Goal: Information Seeking & Learning: Find contact information

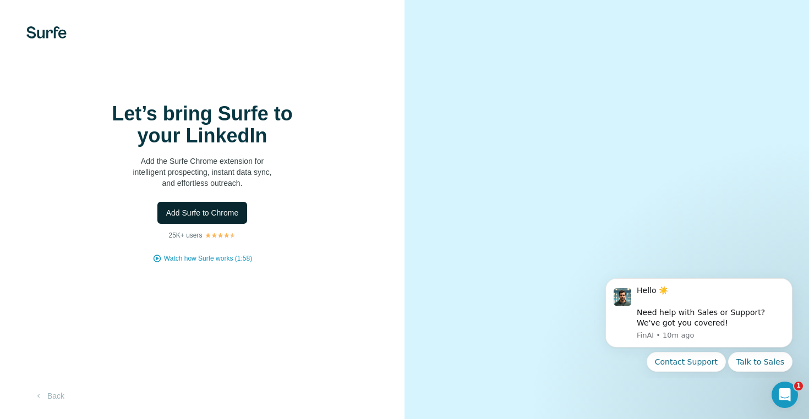
click at [239, 219] on span "Add Surfe to Chrome" at bounding box center [202, 213] width 73 height 11
click at [59, 395] on button "Back" at bounding box center [49, 396] width 46 height 20
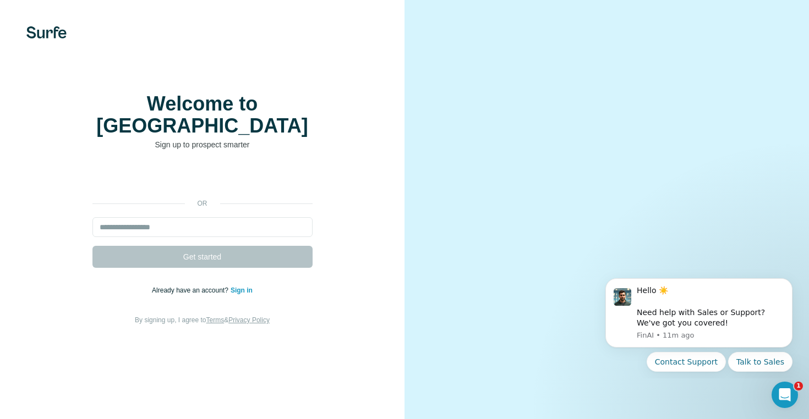
click at [242, 290] on link "Sign in" at bounding box center [242, 291] width 22 height 8
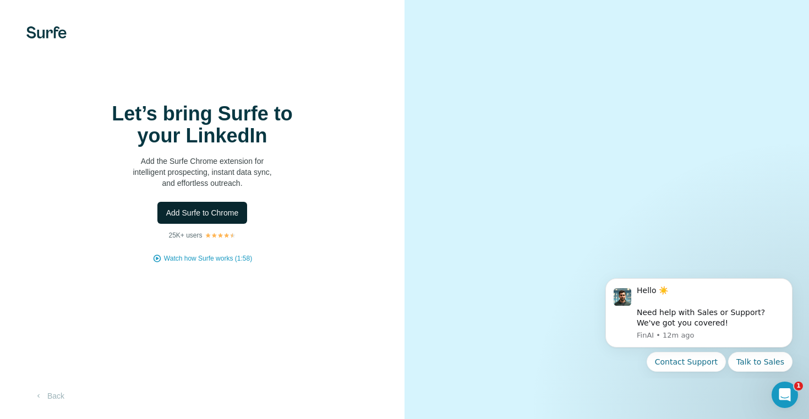
click at [237, 217] on span "Add Surfe to Chrome" at bounding box center [202, 213] width 73 height 11
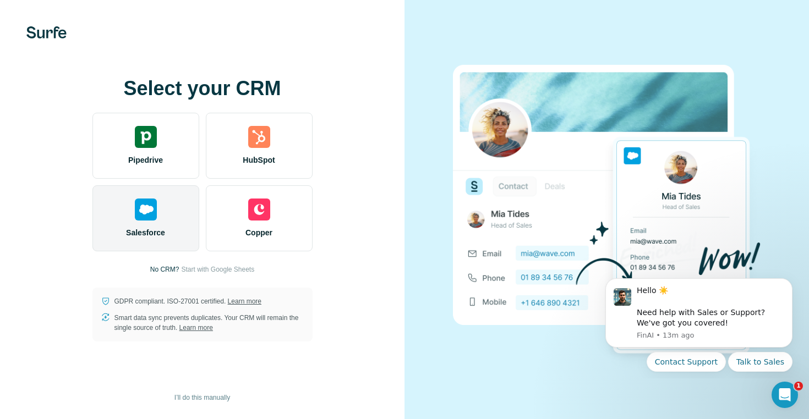
click at [165, 199] on div "Salesforce" at bounding box center [145, 218] width 107 height 66
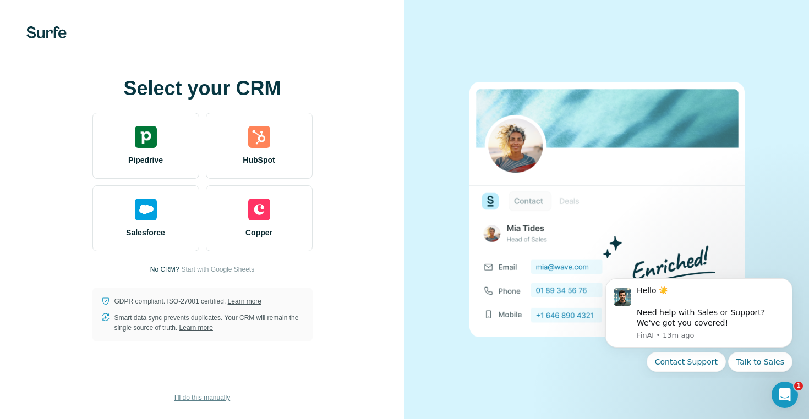
click at [225, 396] on span "I’ll do this manually" at bounding box center [202, 398] width 56 height 10
click at [224, 400] on span "I’ll do this manually" at bounding box center [202, 398] width 56 height 10
click at [225, 400] on span "I’ll do this manually" at bounding box center [202, 398] width 56 height 10
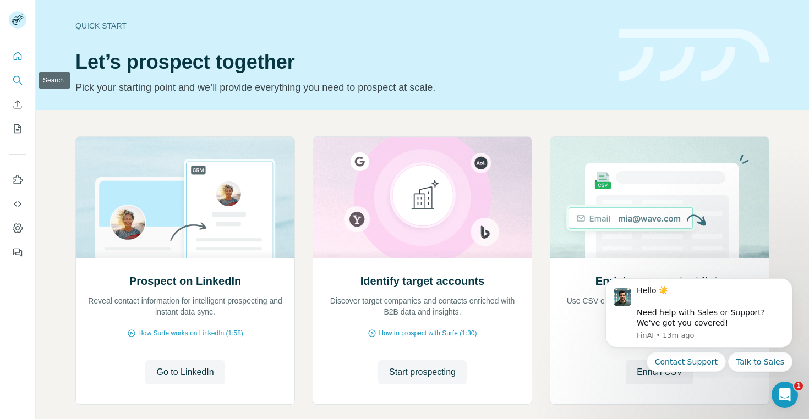
click at [16, 75] on icon "Search" at bounding box center [17, 80] width 11 height 11
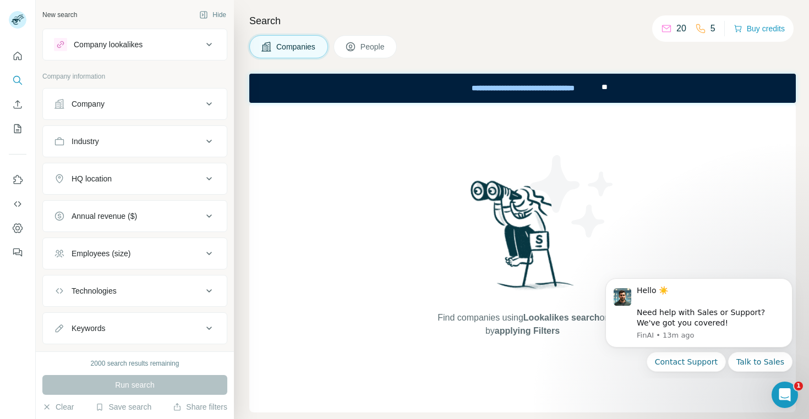
click at [124, 106] on div "Company" at bounding box center [128, 104] width 149 height 11
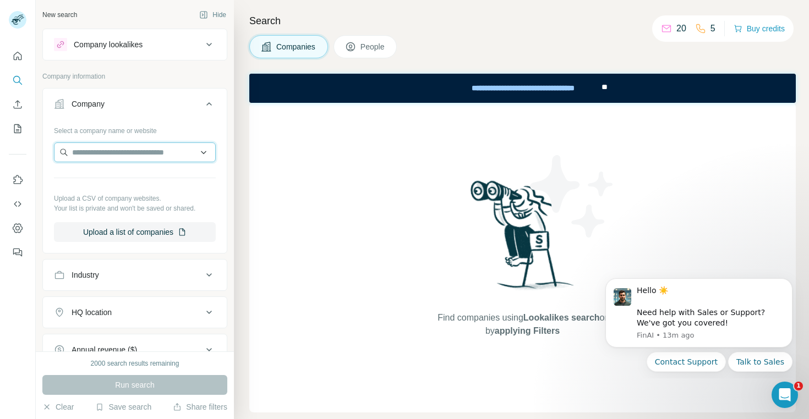
click at [128, 152] on input "text" at bounding box center [135, 153] width 162 height 20
paste input "**********"
click at [146, 156] on input "**********" at bounding box center [135, 153] width 162 height 20
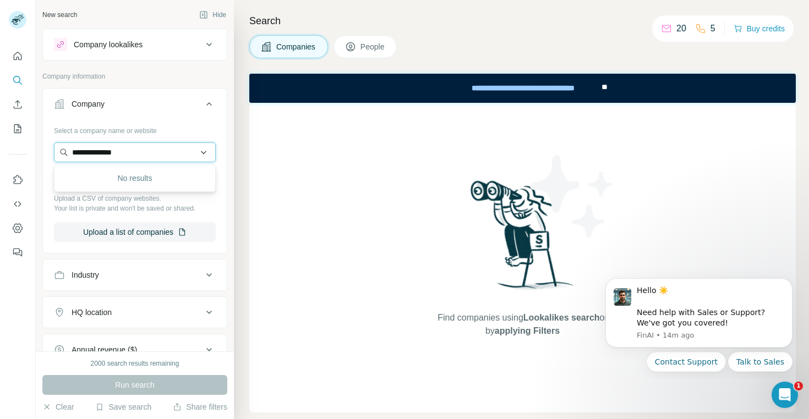
paste input "text"
type input "*********"
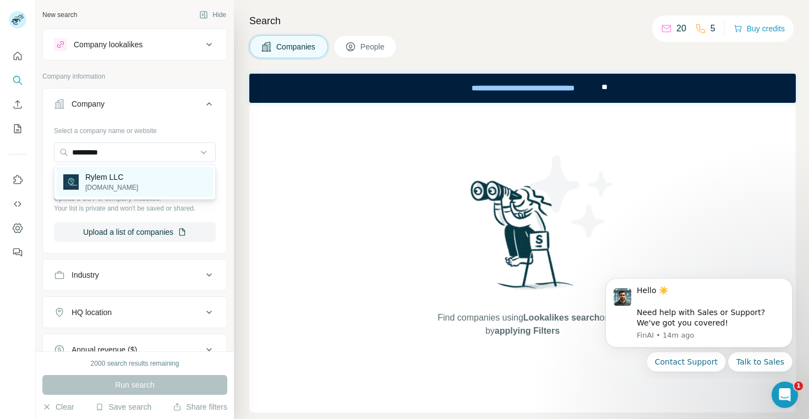
click at [143, 177] on div "Rylem LLC rylem.com" at bounding box center [135, 182] width 156 height 30
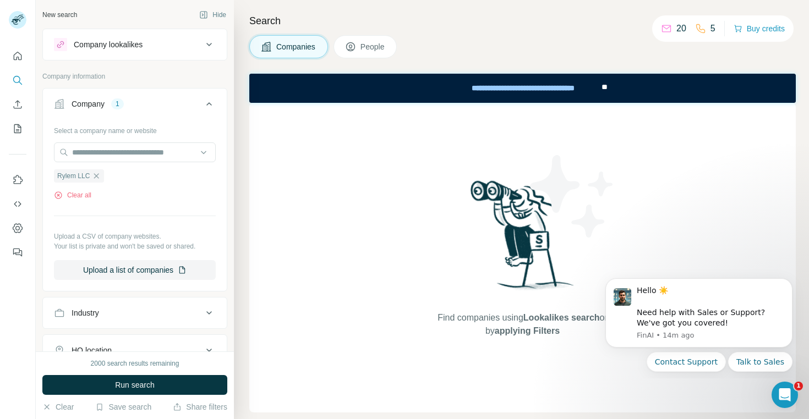
click at [366, 49] on span "People" at bounding box center [373, 46] width 25 height 11
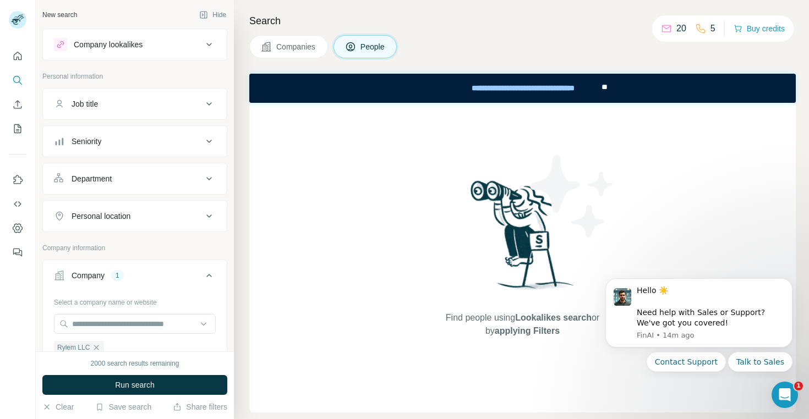
click at [295, 48] on span "Companies" at bounding box center [296, 46] width 40 height 11
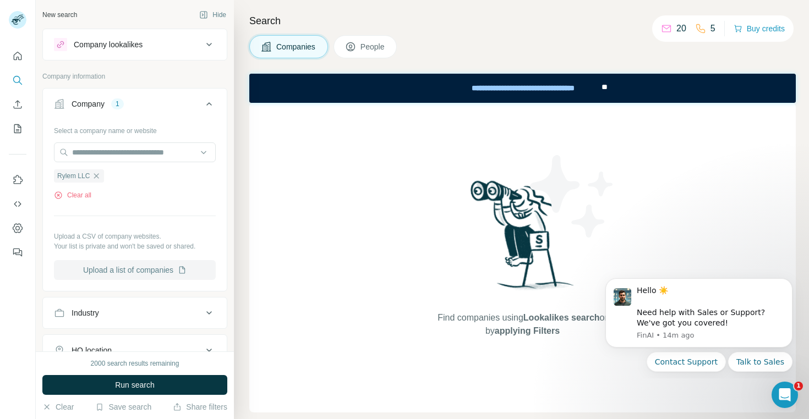
click at [164, 269] on button "Upload a list of companies" at bounding box center [135, 270] width 162 height 20
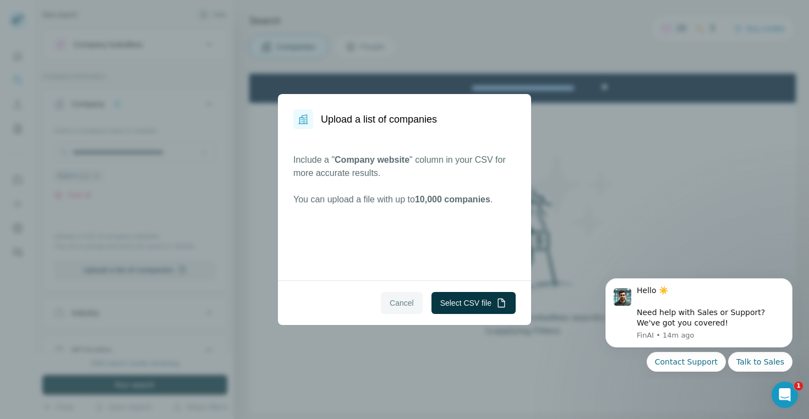
click at [390, 300] on span "Cancel" at bounding box center [402, 303] width 24 height 11
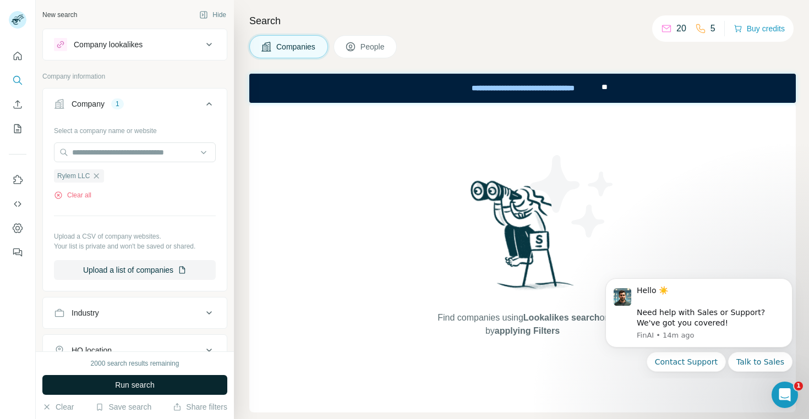
click at [147, 388] on span "Run search" at bounding box center [135, 385] width 40 height 11
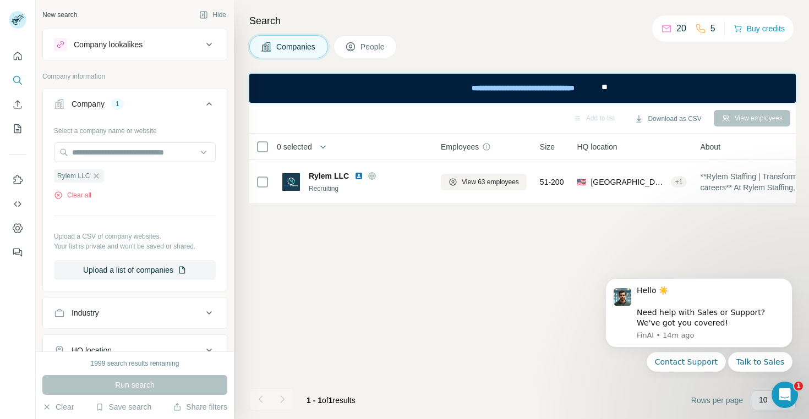
click at [468, 146] on span "Employees" at bounding box center [460, 146] width 38 height 11
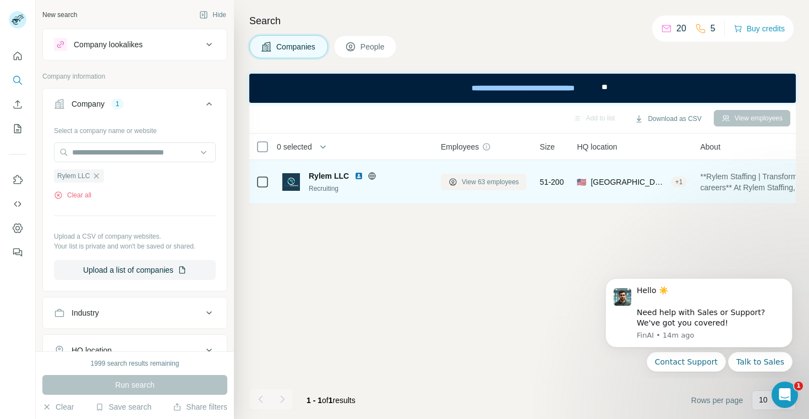
click at [478, 179] on span "View 63 employees" at bounding box center [490, 182] width 57 height 10
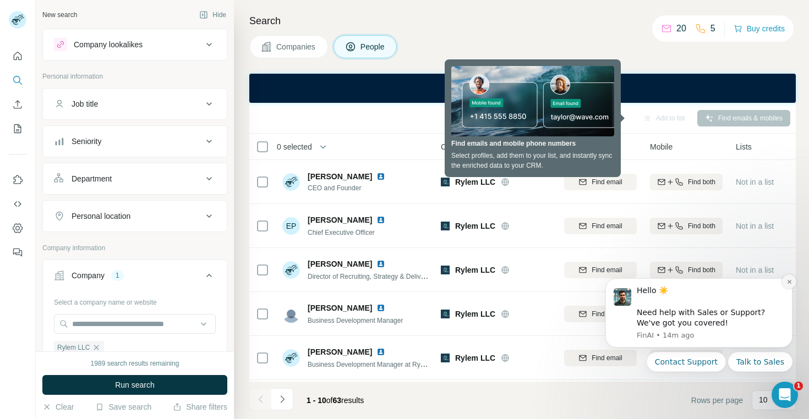
click at [788, 287] on button "Dismiss notification" at bounding box center [789, 282] width 14 height 14
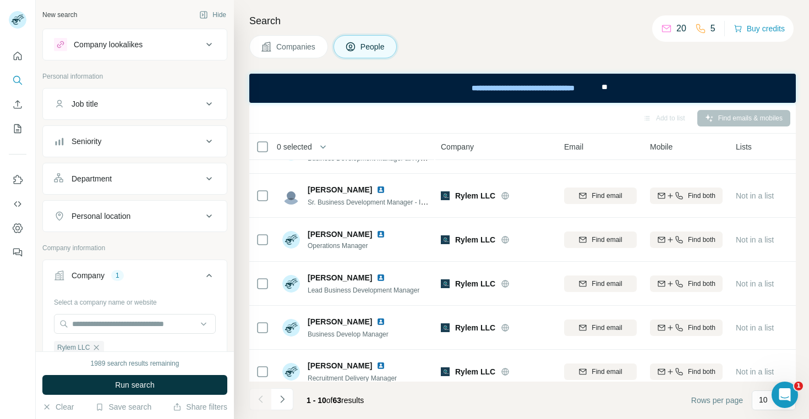
scroll to position [216, 0]
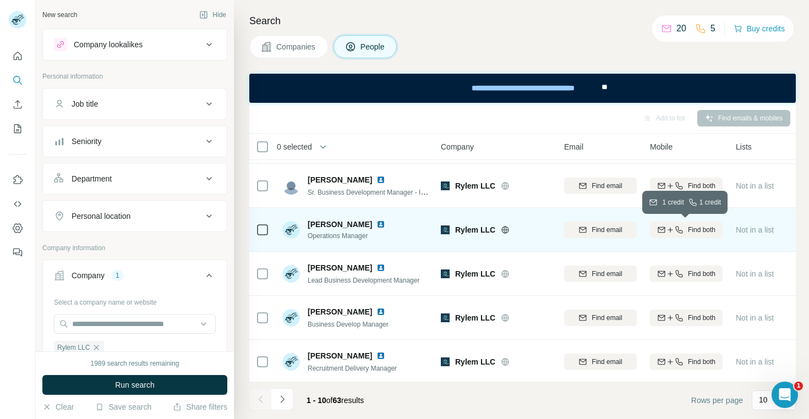
click at [696, 223] on button "Find both" at bounding box center [686, 230] width 73 height 17
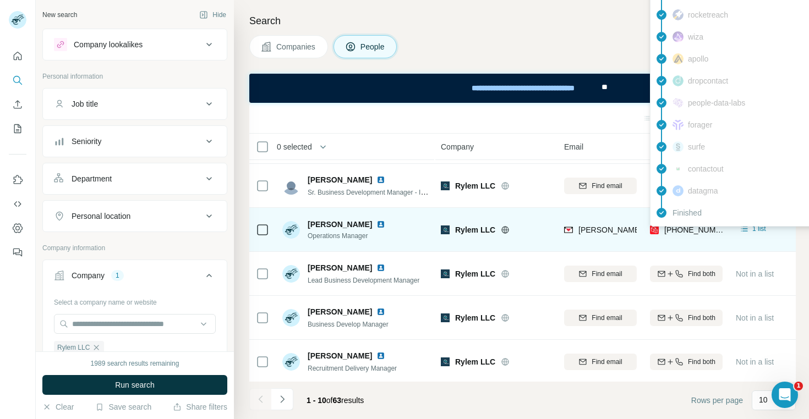
click at [702, 230] on span "+12063334426" at bounding box center [698, 230] width 69 height 9
drag, startPoint x: 723, startPoint y: 230, endPoint x: 664, endPoint y: 229, distance: 59.5
click at [664, 229] on td "+12063334426" at bounding box center [686, 230] width 86 height 44
copy span "+12063334426"
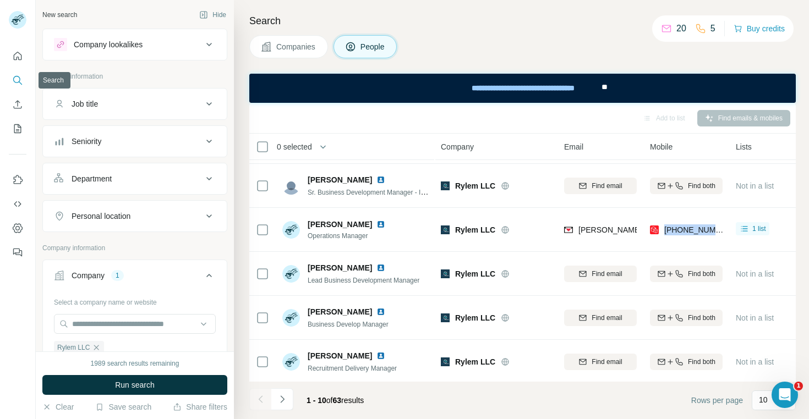
click at [19, 79] on icon "Search" at bounding box center [17, 80] width 11 height 11
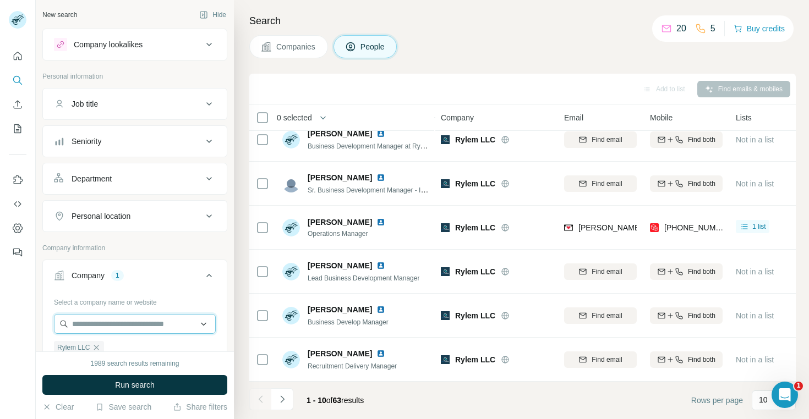
click at [110, 329] on input "text" at bounding box center [135, 324] width 162 height 20
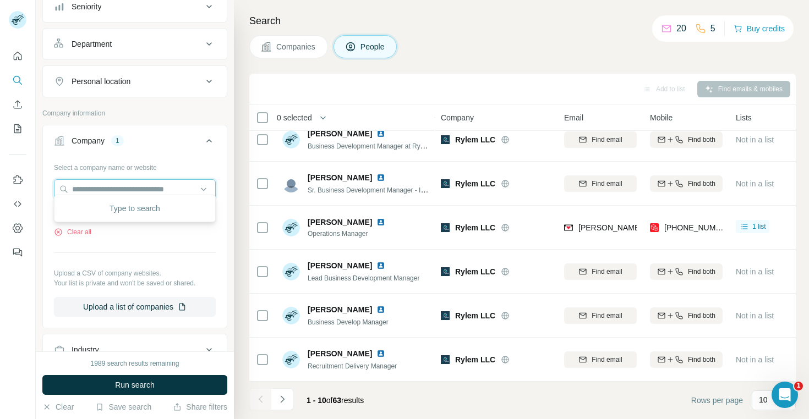
scroll to position [141, 0]
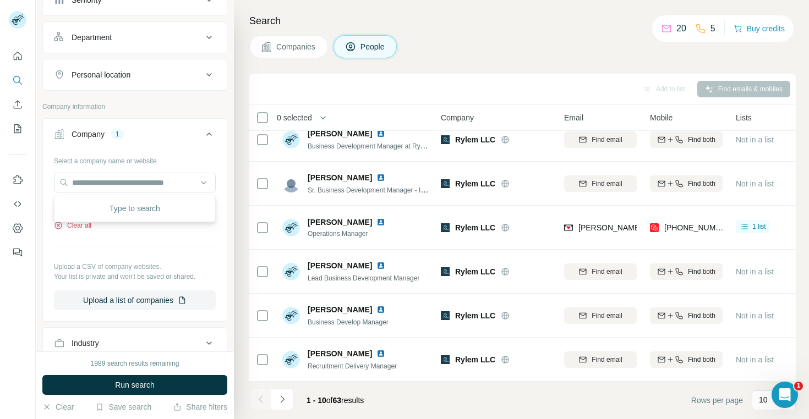
click at [91, 230] on button "Clear all" at bounding box center [72, 226] width 37 height 10
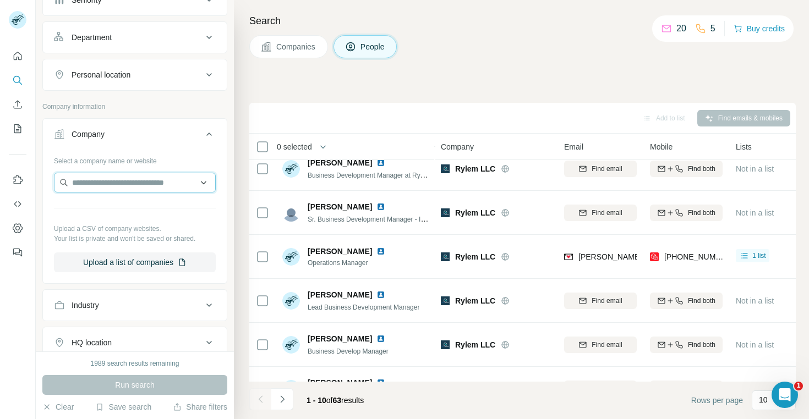
click at [103, 185] on input "text" at bounding box center [135, 183] width 162 height 20
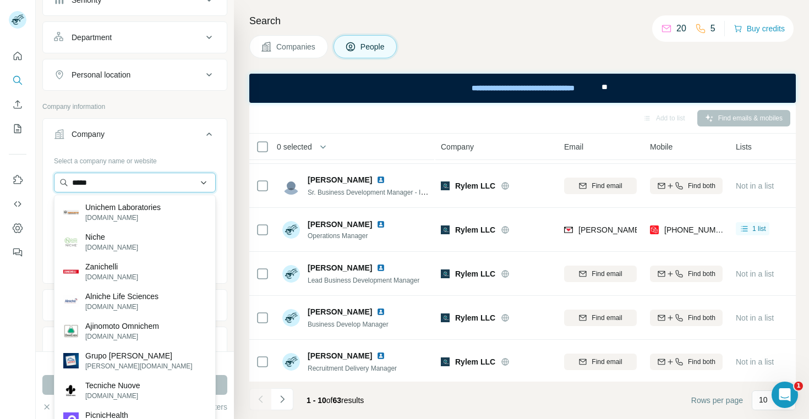
click at [122, 182] on input "*****" at bounding box center [135, 183] width 162 height 20
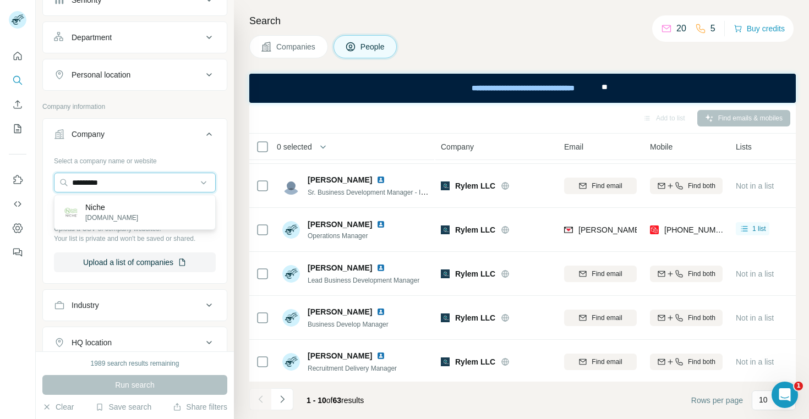
type input "*********"
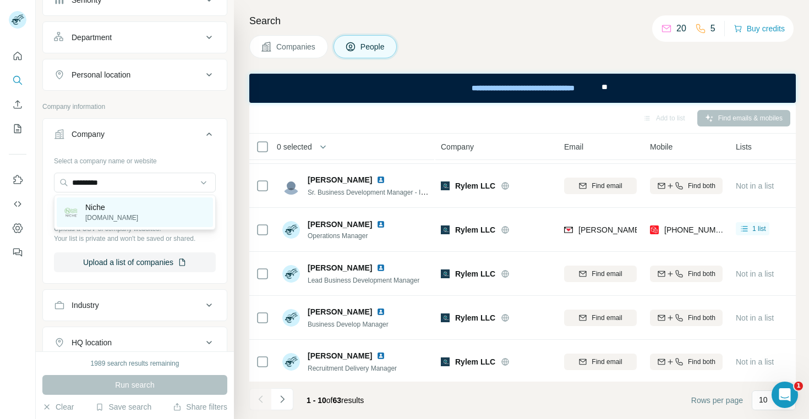
click at [95, 219] on p "niche.com" at bounding box center [111, 218] width 53 height 10
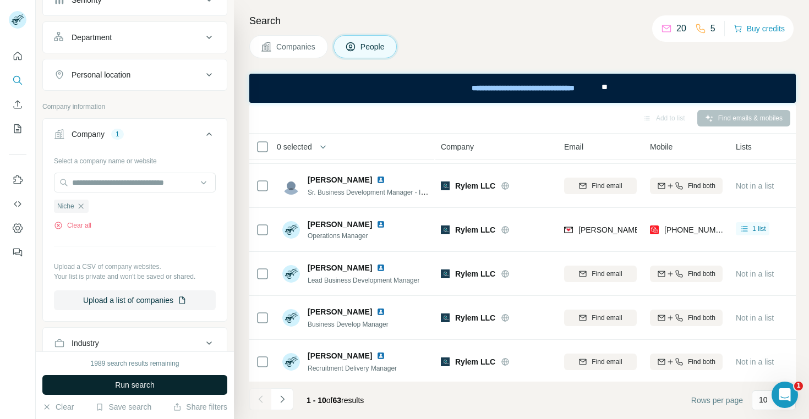
click at [165, 384] on button "Run search" at bounding box center [134, 385] width 185 height 20
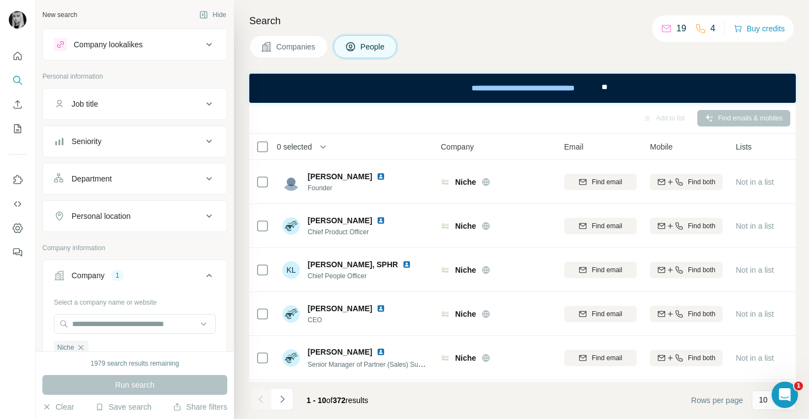
click at [725, 113] on div "Add to list Find emails & mobiles" at bounding box center [523, 117] width 536 height 19
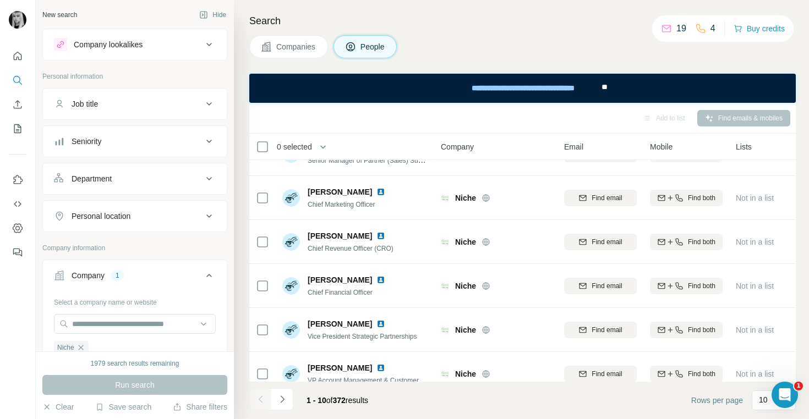
scroll to position [219, 0]
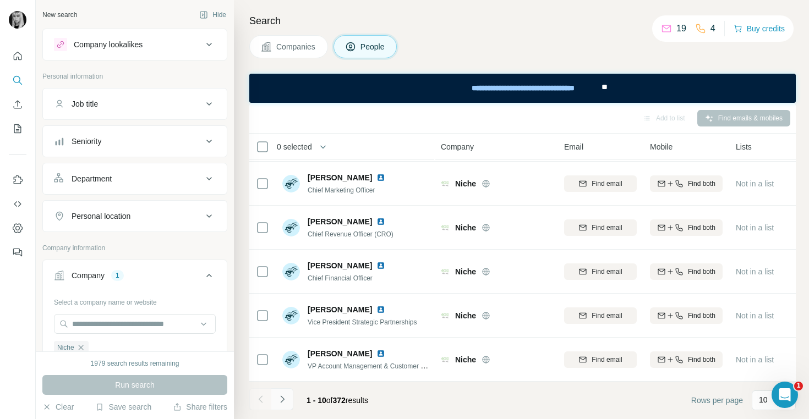
click at [286, 392] on button "Navigate to next page" at bounding box center [282, 400] width 22 height 22
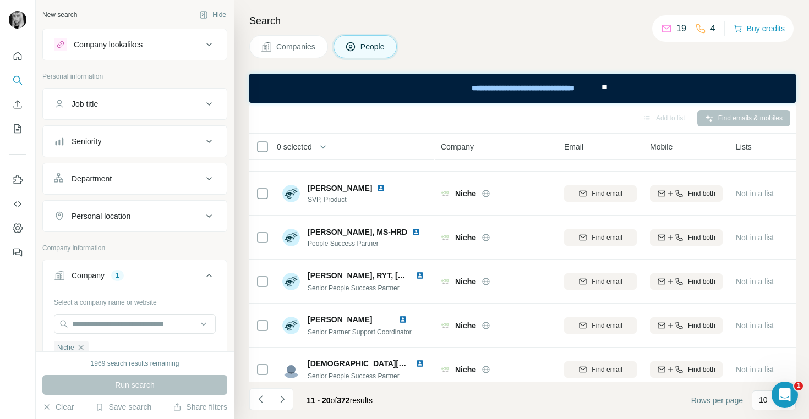
scroll to position [171, 0]
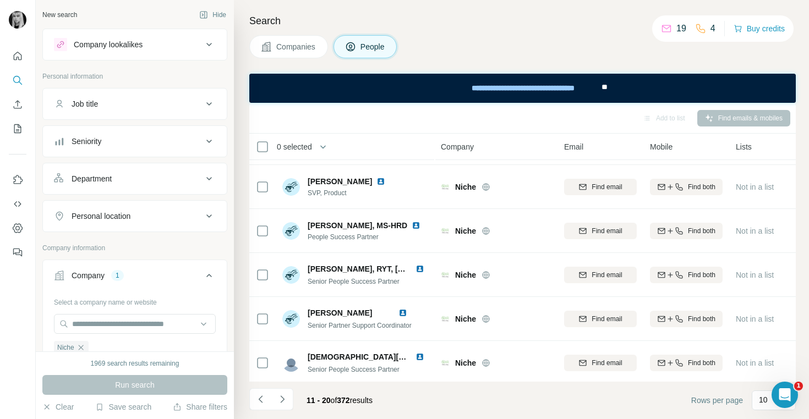
click at [126, 106] on div "Job title" at bounding box center [128, 104] width 149 height 11
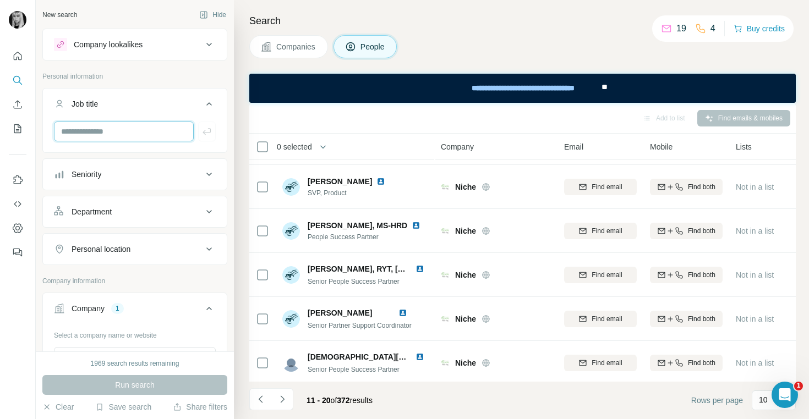
click at [117, 133] on input "text" at bounding box center [124, 132] width 140 height 20
click at [137, 139] on input "**********" at bounding box center [124, 132] width 140 height 20
click at [87, 132] on input "**********" at bounding box center [124, 132] width 140 height 20
click at [123, 130] on input "**********" at bounding box center [124, 132] width 140 height 20
type input "**********"
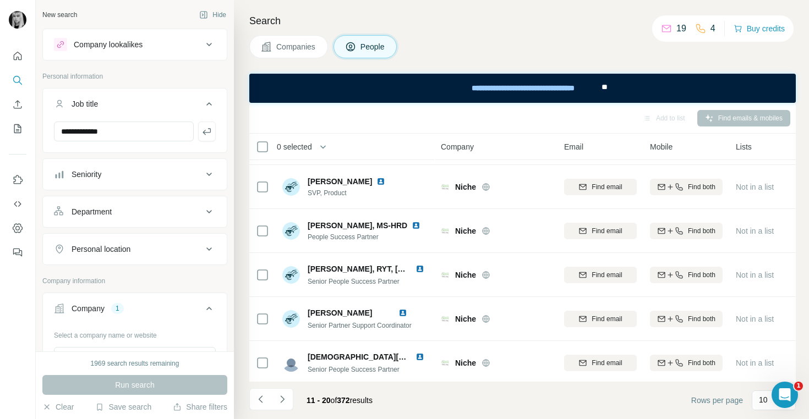
click at [129, 391] on div "Run search" at bounding box center [134, 385] width 185 height 20
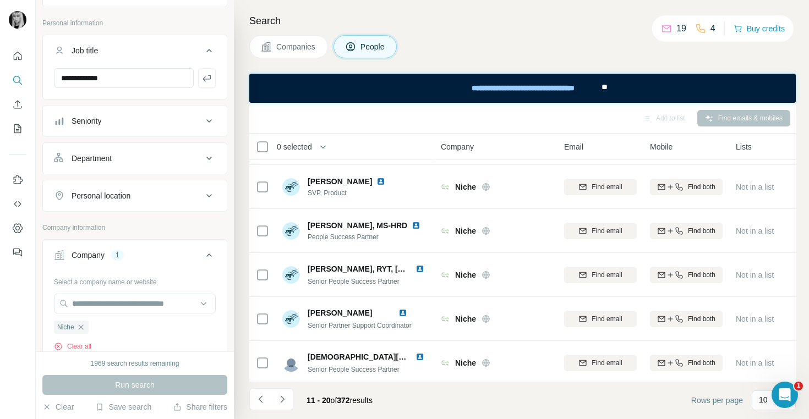
click at [139, 231] on p "Company information" at bounding box center [134, 228] width 185 height 10
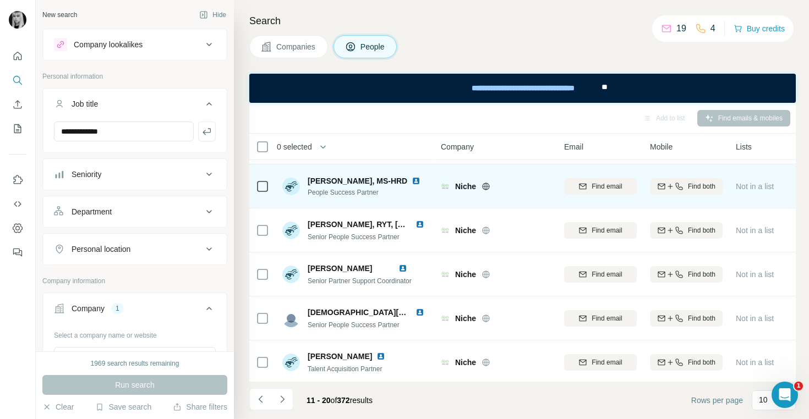
scroll to position [219, 0]
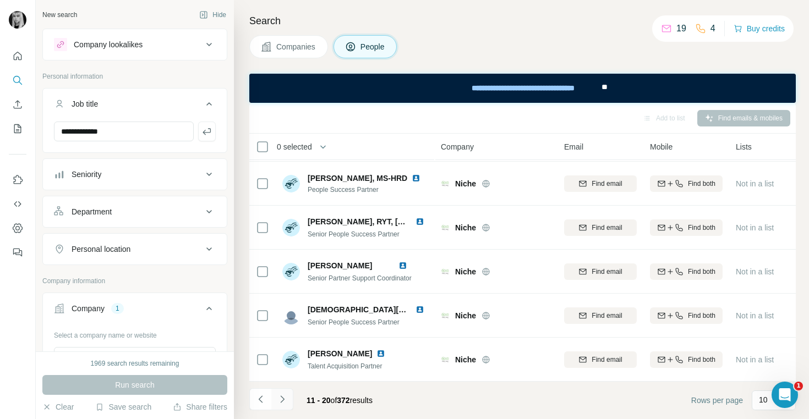
click at [287, 396] on icon "Navigate to next page" at bounding box center [282, 399] width 11 height 11
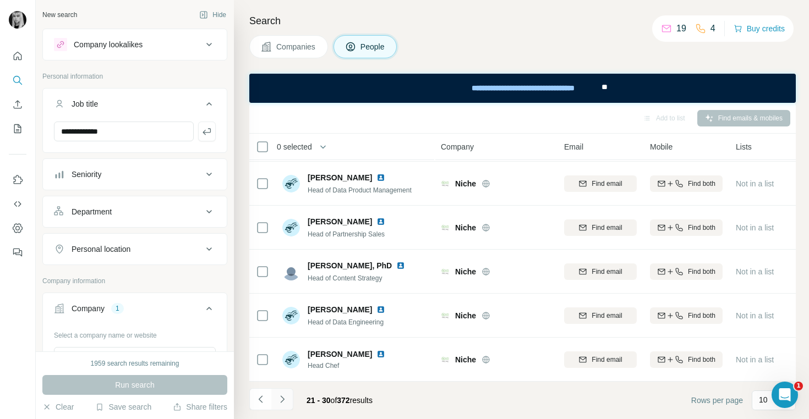
click at [290, 399] on button "Navigate to next page" at bounding box center [282, 400] width 22 height 22
click at [286, 402] on icon "Navigate to next page" at bounding box center [282, 399] width 11 height 11
click at [284, 402] on icon "Navigate to next page" at bounding box center [282, 399] width 11 height 11
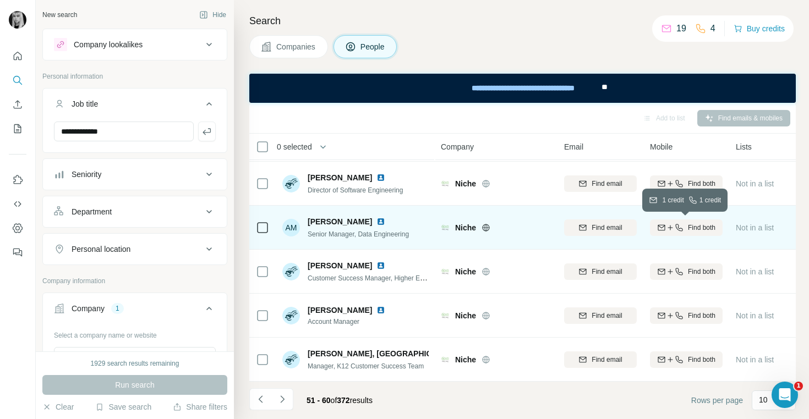
click at [701, 228] on span "Find both" at bounding box center [702, 228] width 28 height 10
